Goal: Information Seeking & Learning: Learn about a topic

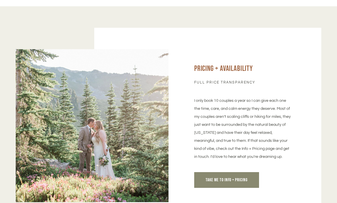
scroll to position [2346, 0]
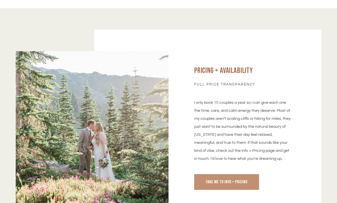
click at [233, 179] on span "Take me to info + Pricing" at bounding box center [226, 181] width 42 height 5
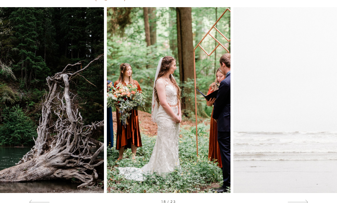
scroll to position [72, 0]
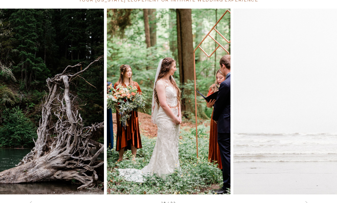
click at [294, 129] on div at bounding box center [302, 101] width 67 height 185
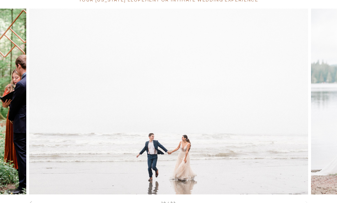
click at [302, 202] on div at bounding box center [297, 203] width 21 height 6
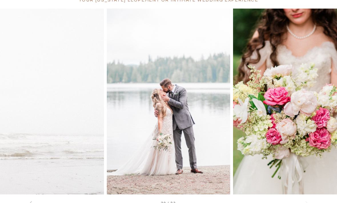
click at [302, 202] on div at bounding box center [297, 203] width 21 height 6
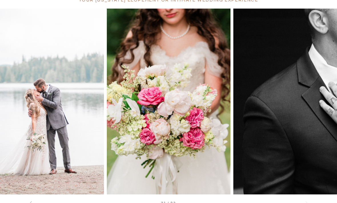
click at [304, 201] on span at bounding box center [305, 203] width 5 height 5
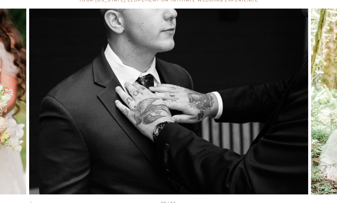
click at [303, 200] on div at bounding box center [297, 203] width 21 height 6
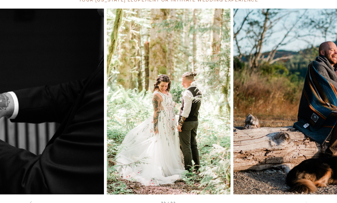
click at [304, 200] on div at bounding box center [297, 203] width 21 height 6
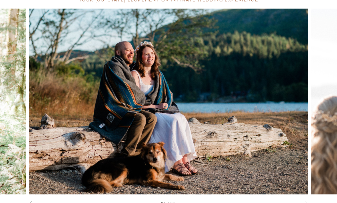
click at [303, 201] on span at bounding box center [305, 203] width 5 height 5
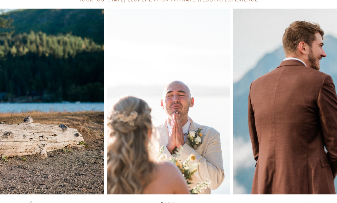
click at [307, 201] on div at bounding box center [297, 203] width 21 height 6
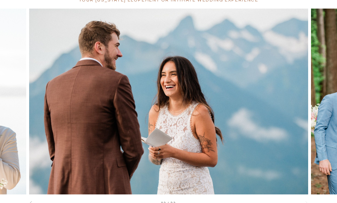
click at [306, 200] on div at bounding box center [297, 203] width 21 height 6
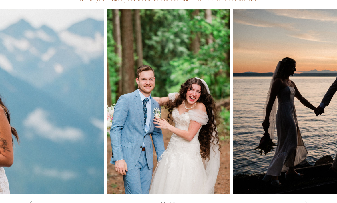
click at [305, 201] on span at bounding box center [305, 203] width 5 height 5
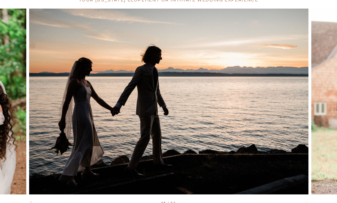
click at [305, 201] on span at bounding box center [305, 203] width 5 height 5
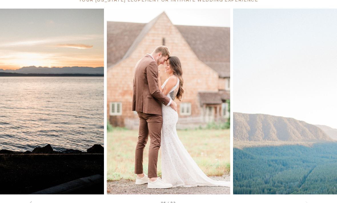
click at [305, 201] on span at bounding box center [305, 203] width 5 height 5
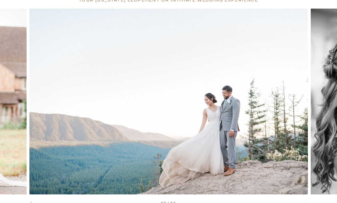
click at [303, 200] on div at bounding box center [297, 203] width 21 height 6
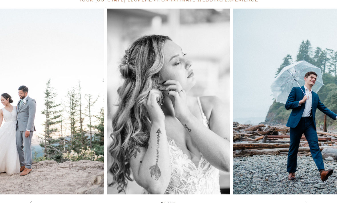
click at [301, 200] on div at bounding box center [297, 203] width 21 height 6
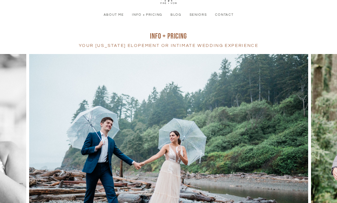
scroll to position [0, 0]
